Goal: Transaction & Acquisition: Purchase product/service

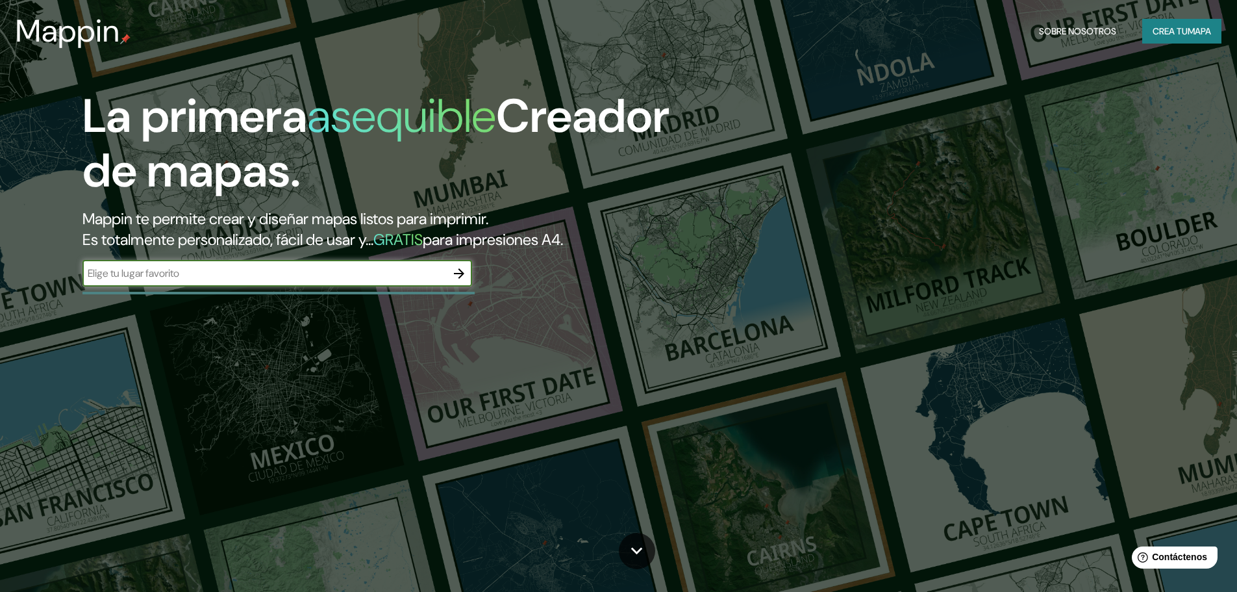
click at [1169, 21] on button "Crea tu mapa" at bounding box center [1181, 31] width 79 height 25
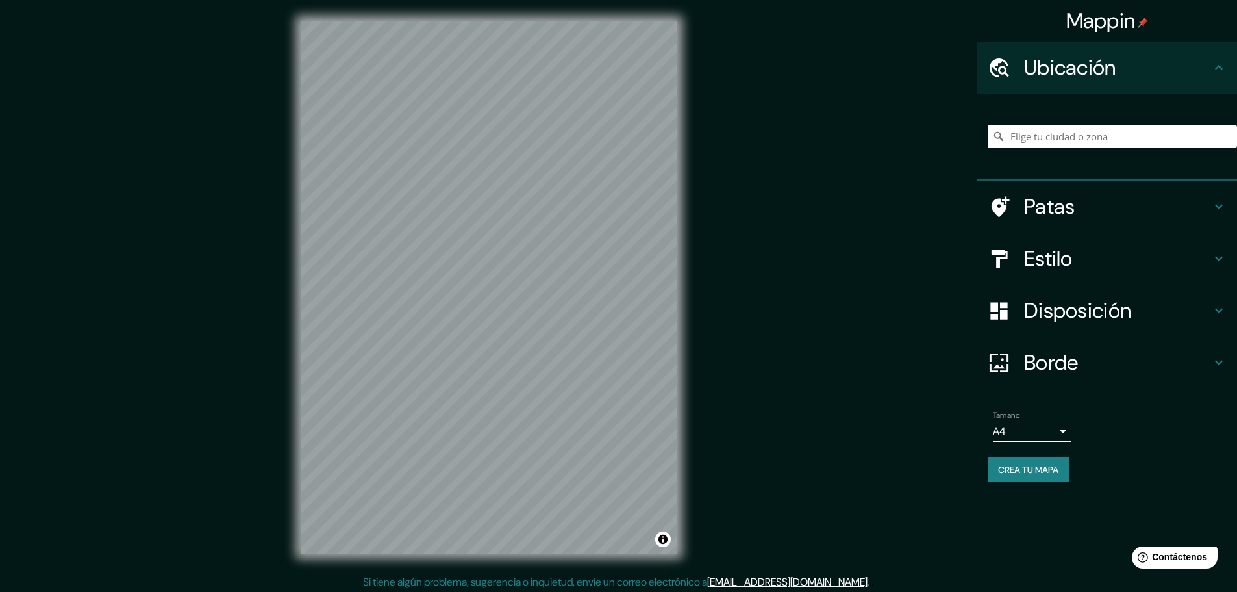
click at [1084, 224] on div "Patas" at bounding box center [1107, 207] width 260 height 52
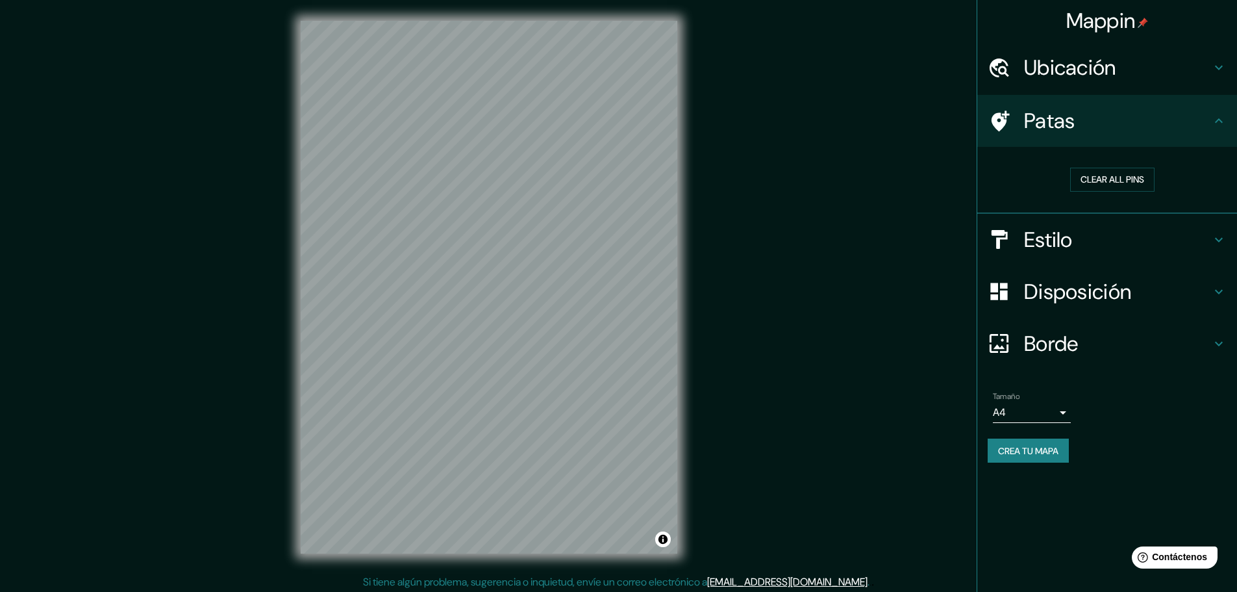
click at [1112, 128] on h4 "Patas" at bounding box center [1117, 121] width 187 height 26
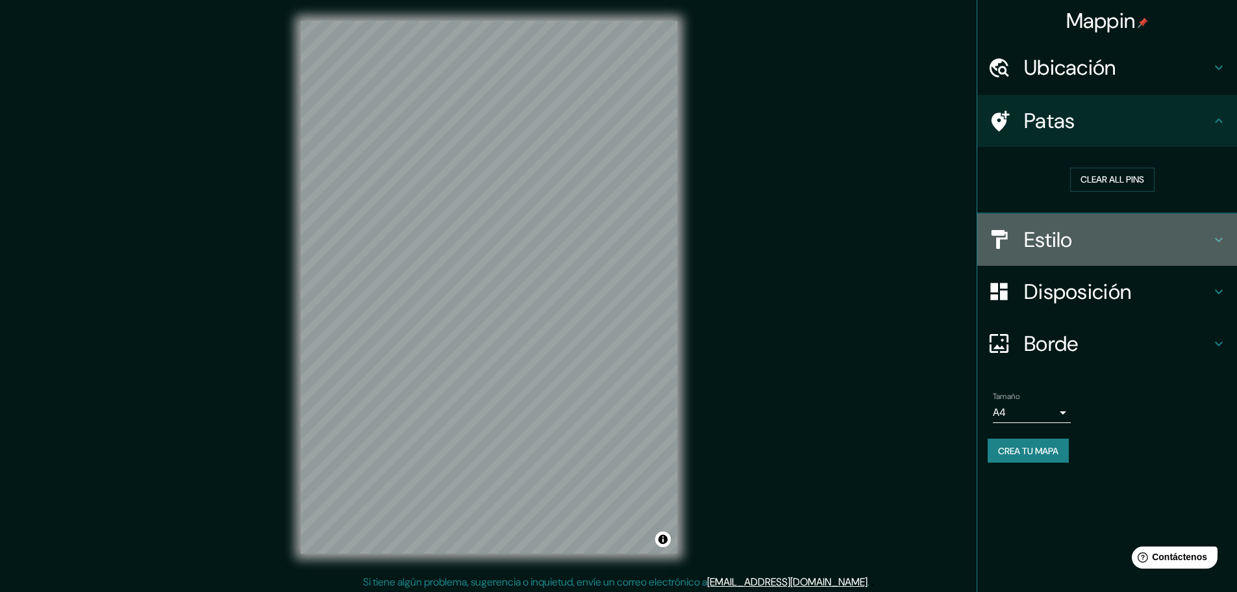
click at [1072, 242] on font "Estilo" at bounding box center [1048, 239] width 49 height 27
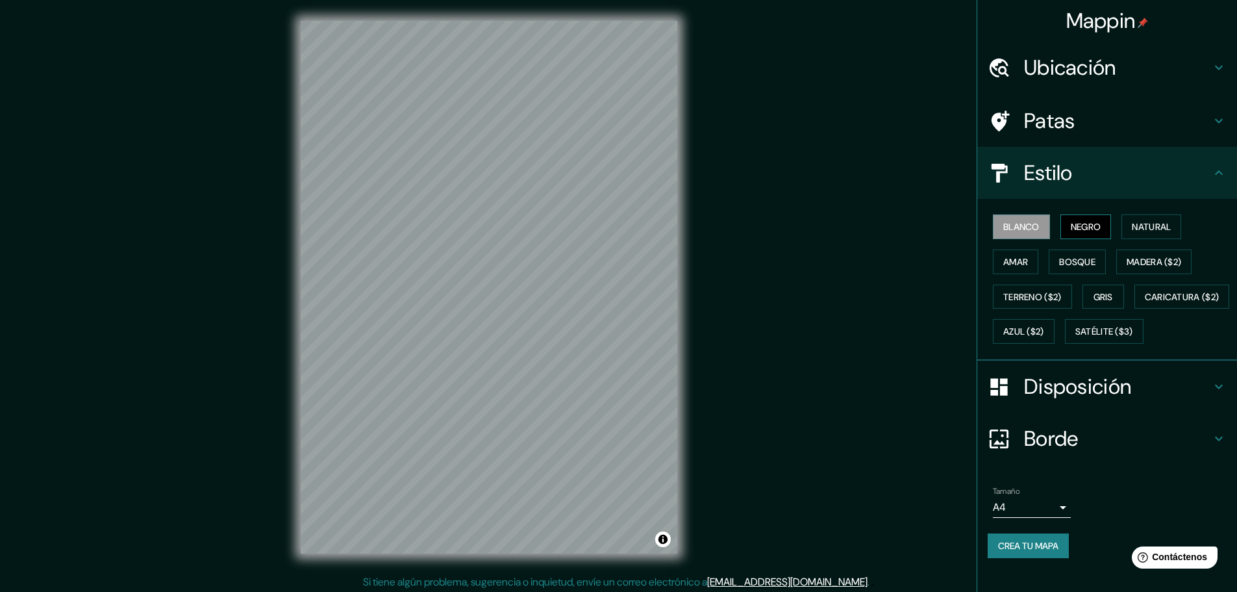
click at [1082, 231] on font "Negro" at bounding box center [1086, 227] width 31 height 12
click at [1133, 231] on font "Natural" at bounding box center [1151, 227] width 39 height 12
click at [1012, 267] on font "Amar" at bounding box center [1015, 262] width 25 height 12
click at [1059, 265] on font "Bosque" at bounding box center [1077, 262] width 36 height 12
